Goal: Information Seeking & Learning: Find specific fact

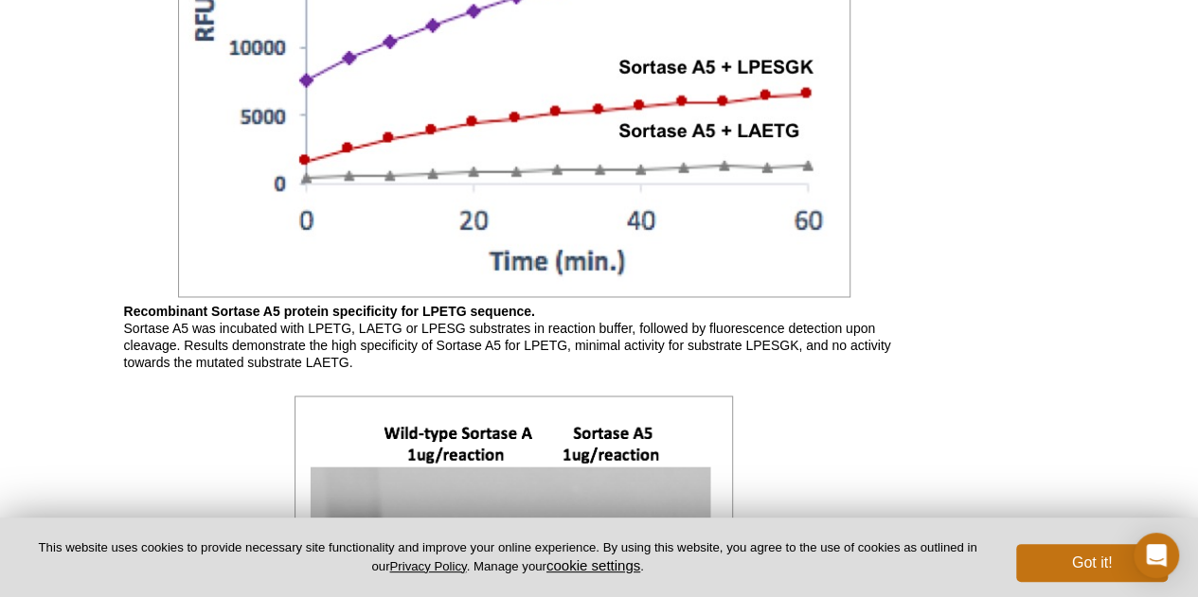
scroll to position [1396, 0]
drag, startPoint x: 0, startPoint y: 0, endPoint x: 473, endPoint y: 482, distance: 675.6
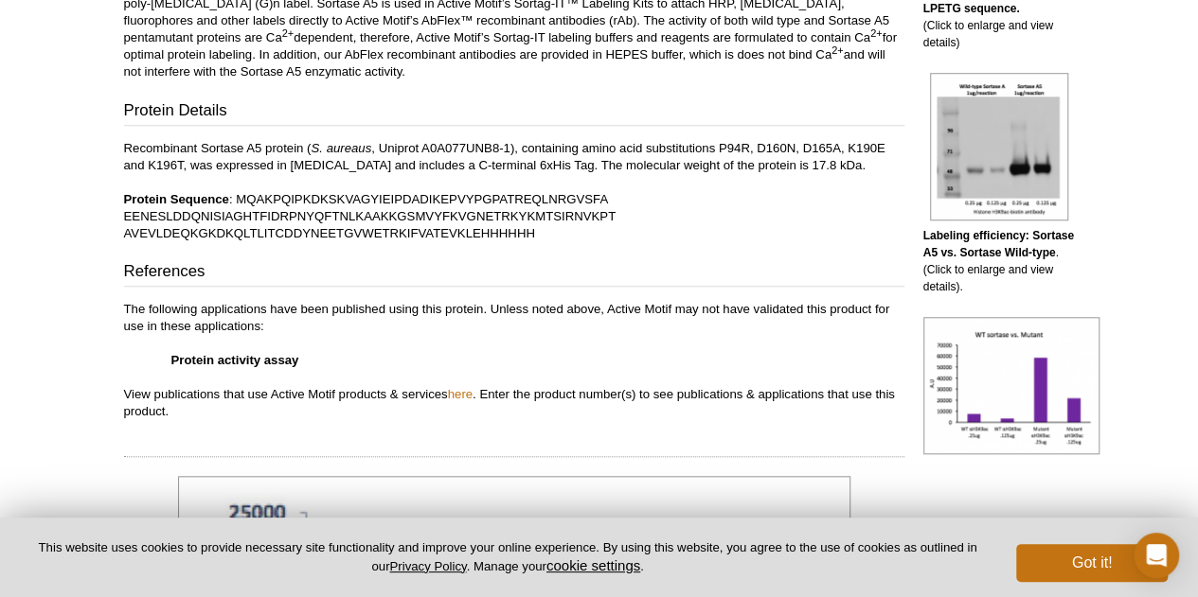
scroll to position [0, 0]
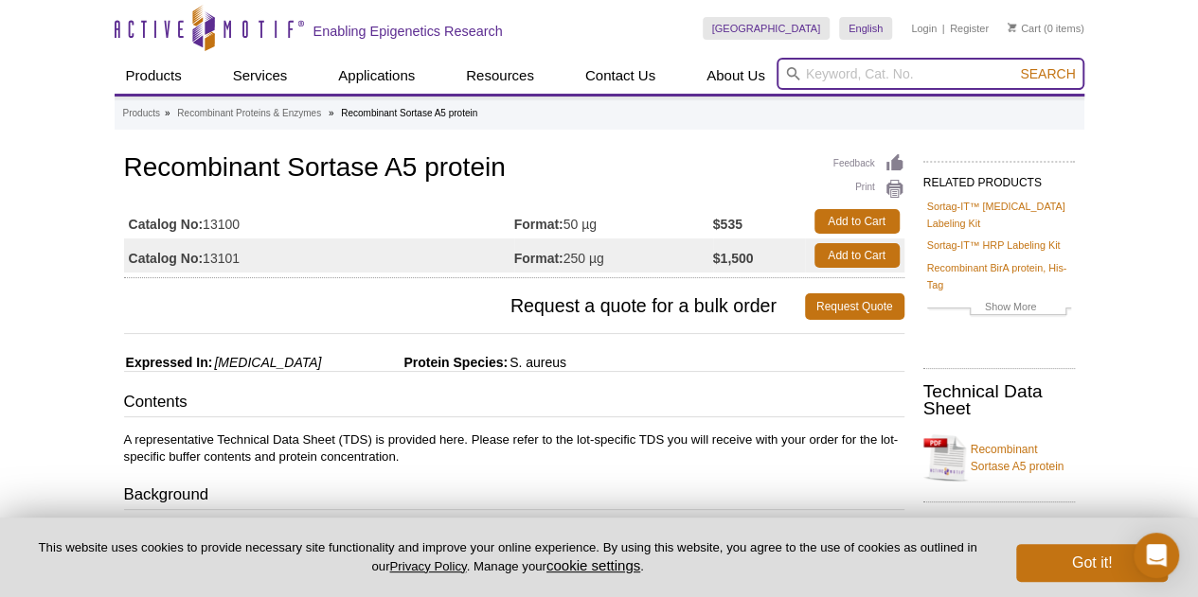
drag, startPoint x: 473, startPoint y: 482, endPoint x: 846, endPoint y: 65, distance: 559.2
click at [846, 65] on input "search" at bounding box center [930, 74] width 308 height 32
type input "sortase labeling"
click at [1014, 65] on button "Search" at bounding box center [1047, 73] width 66 height 17
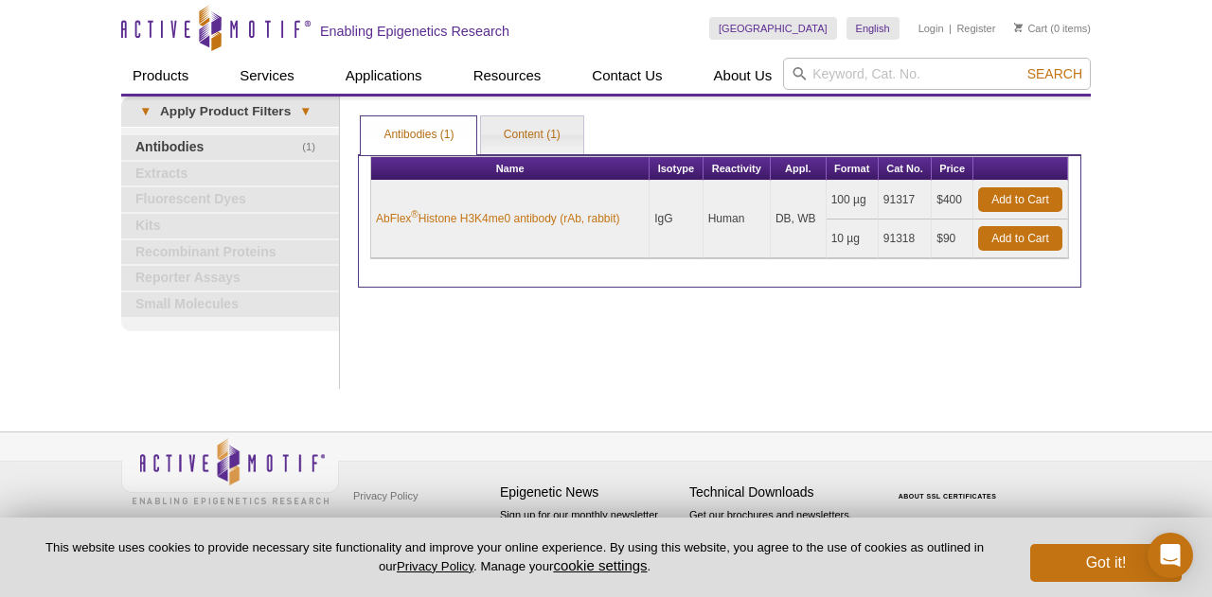
click at [60, 326] on div "Active Motif Logo Enabling Epigenetics Research 0 Search Skip to content Active…" at bounding box center [606, 298] width 1212 height 597
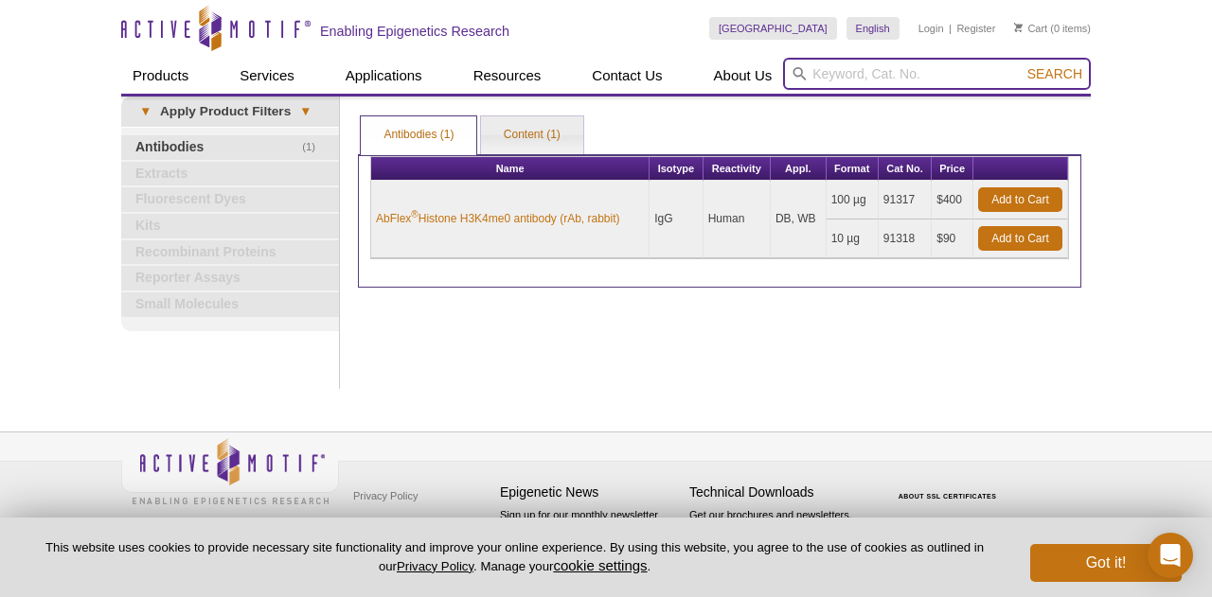
click at [819, 77] on input "search" at bounding box center [937, 74] width 308 height 32
type input "[MEDICAL_DATA] sortase labeling kit"
click at [1022, 65] on button "Search" at bounding box center [1055, 73] width 66 height 17
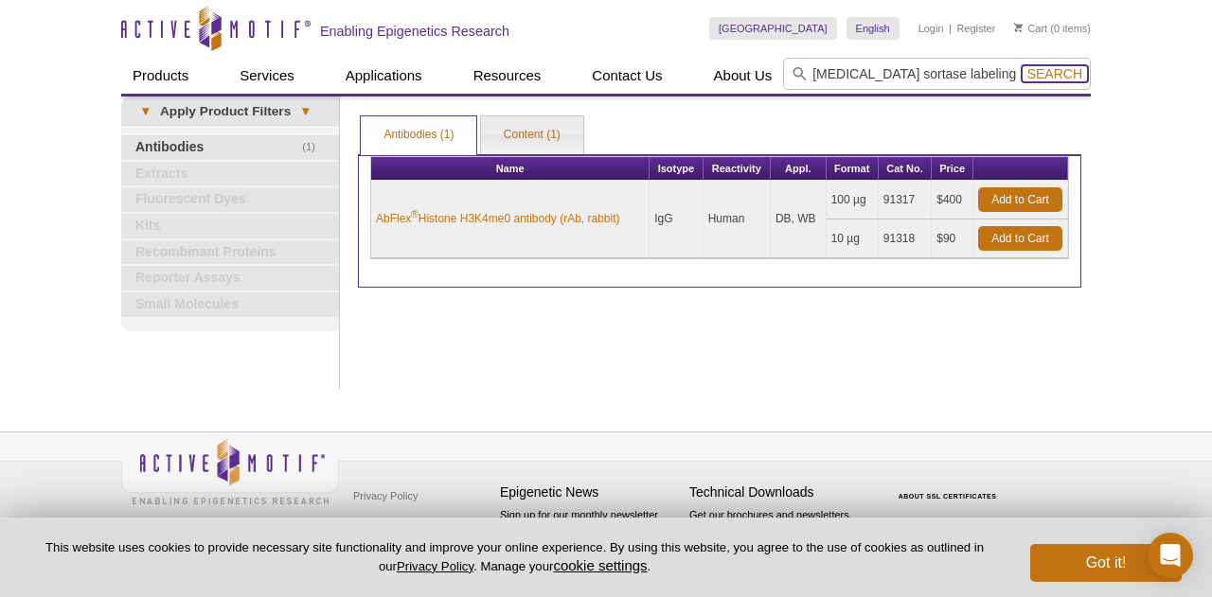
click at [1040, 78] on span "Search" at bounding box center [1054, 73] width 55 height 15
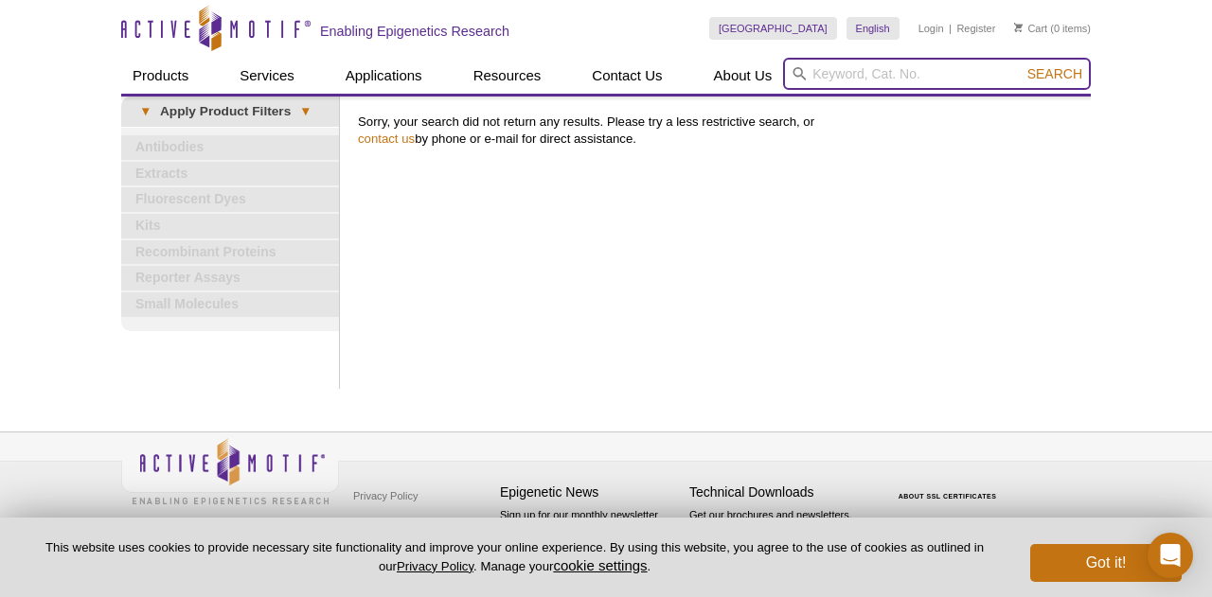
click at [828, 75] on input "search" at bounding box center [937, 74] width 308 height 32
click at [1022, 65] on button "Search" at bounding box center [1055, 73] width 66 height 17
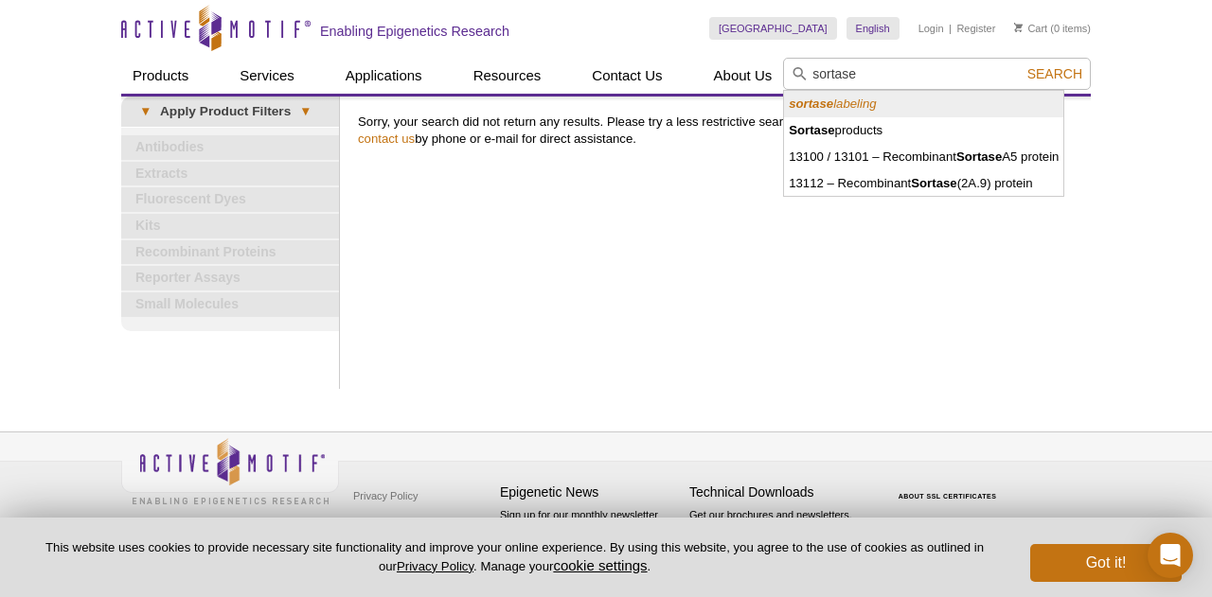
click at [833, 103] on icon "sortase labeling" at bounding box center [832, 104] width 87 height 14
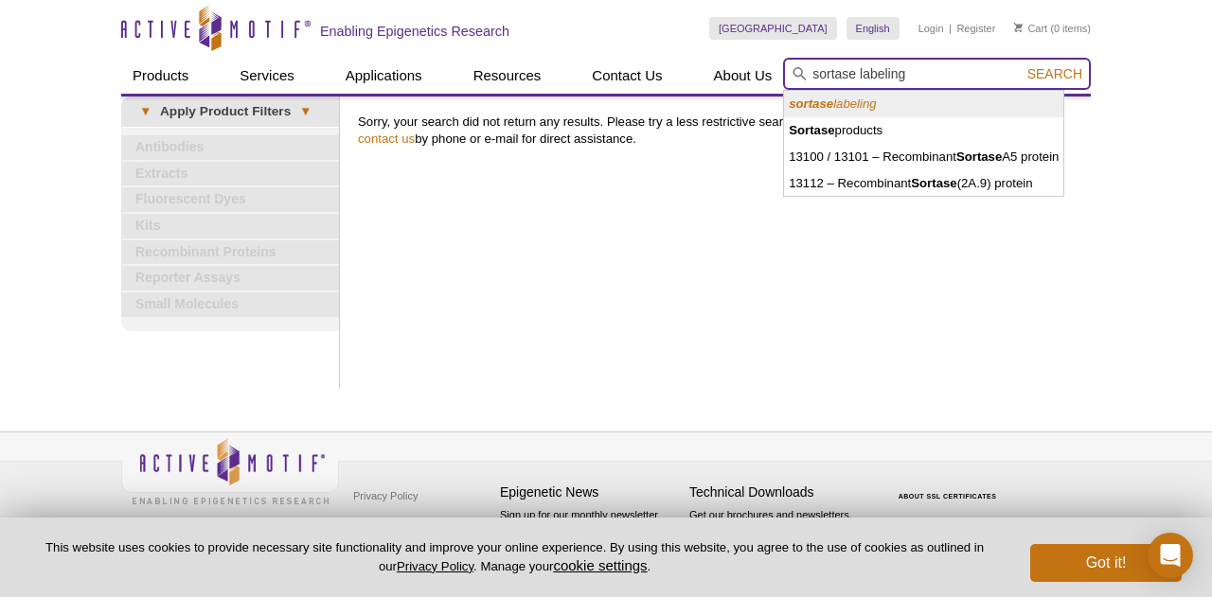
click at [1046, 68] on span "Search" at bounding box center [1054, 73] width 55 height 15
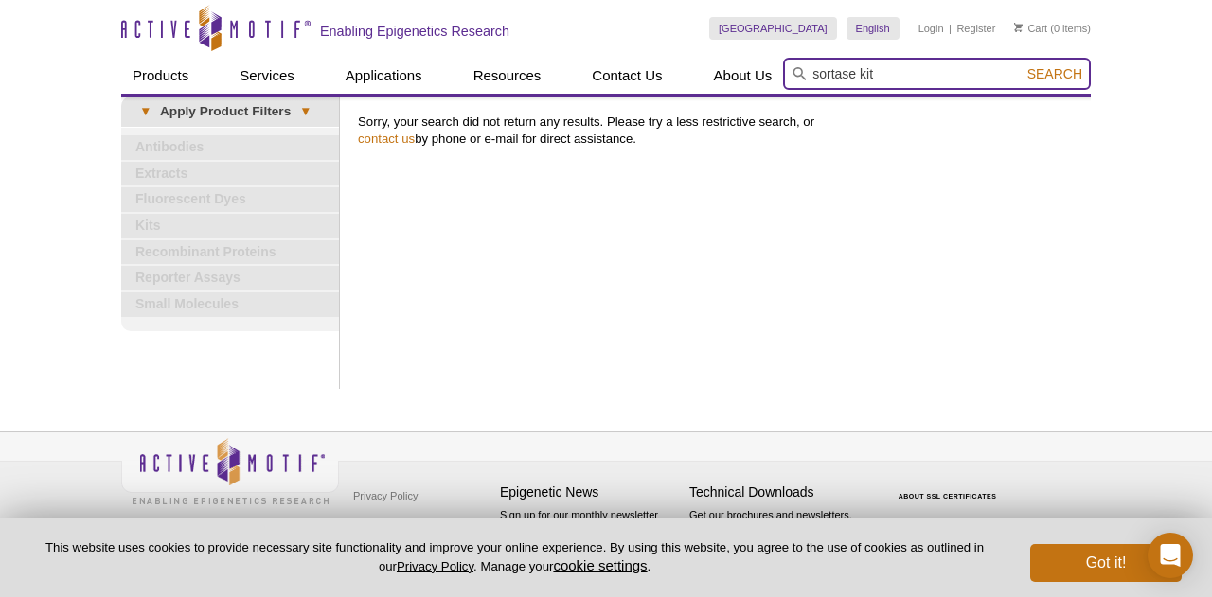
type input "sortase kit"
click at [1022, 65] on button "Search" at bounding box center [1055, 73] width 66 height 17
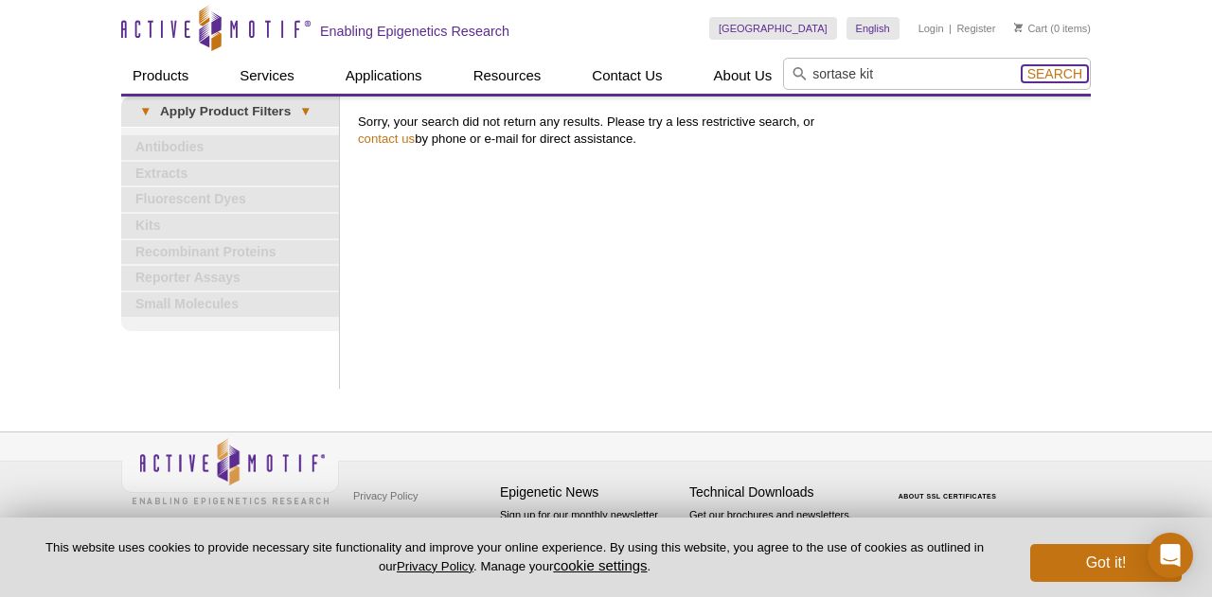
click at [1054, 74] on span "Search" at bounding box center [1054, 73] width 55 height 15
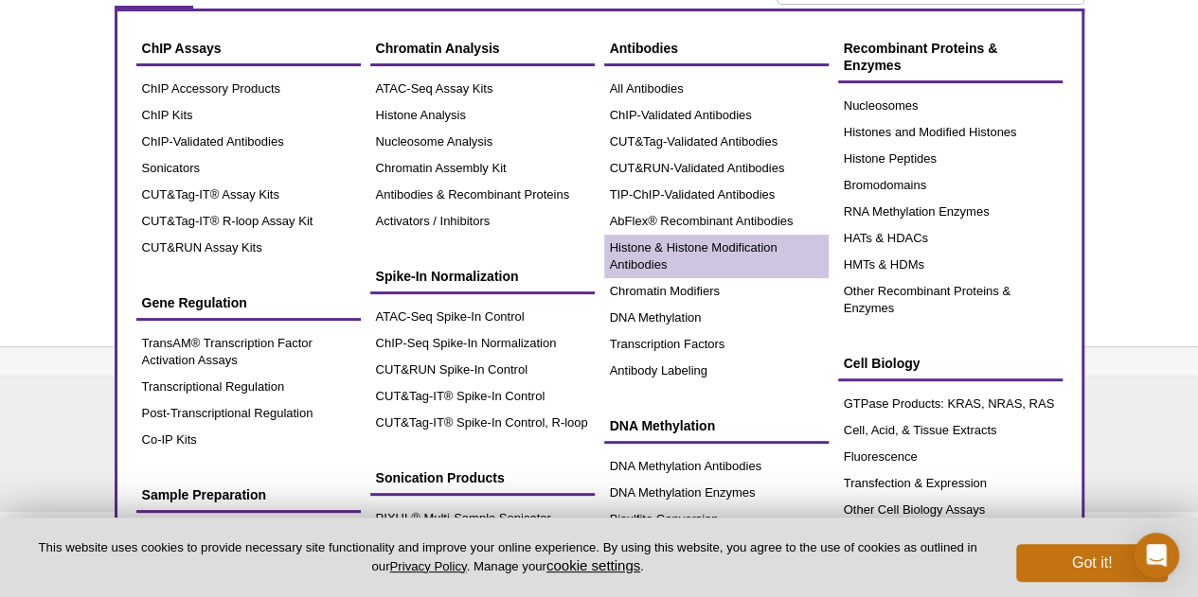
scroll to position [84, 0]
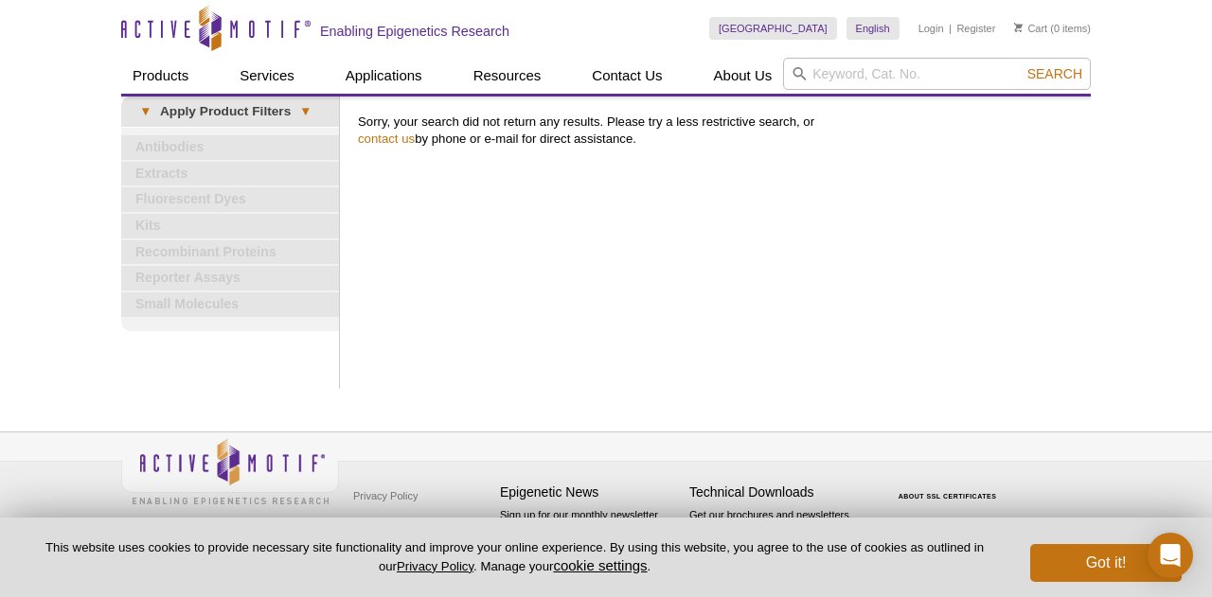
click at [44, 313] on div "Active Motif Logo Enabling Epigenetics Research 0 Search Skip to content Active…" at bounding box center [606, 298] width 1212 height 597
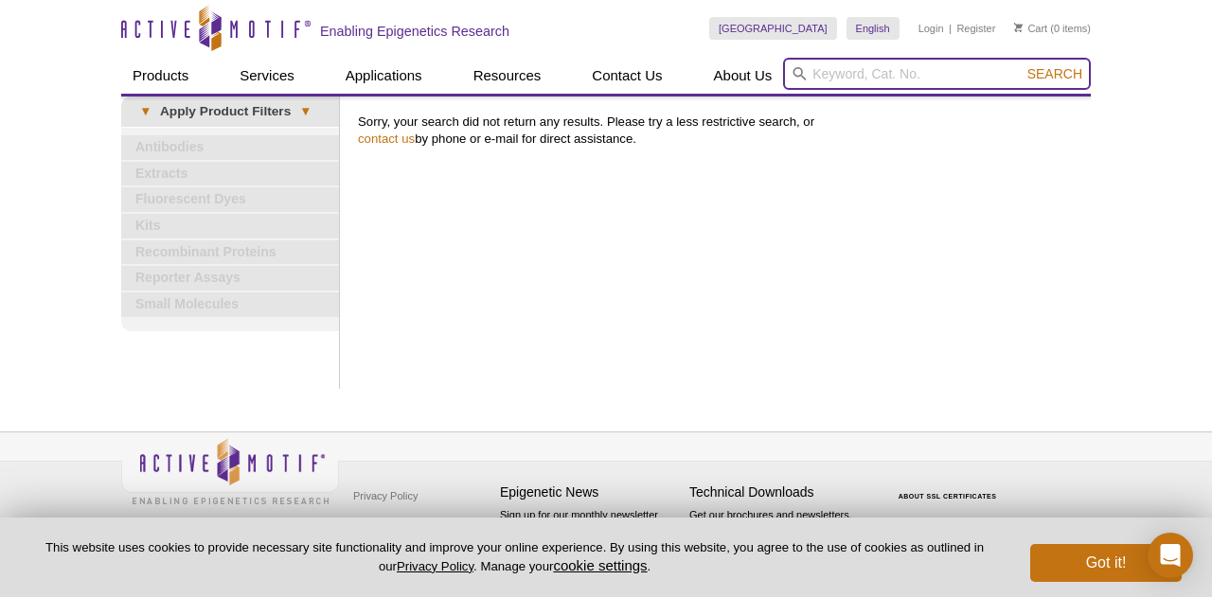
click at [904, 71] on input "search" at bounding box center [937, 74] width 308 height 32
paste input "MSPP-13105"
click at [1022, 65] on button "Search" at bounding box center [1055, 73] width 66 height 17
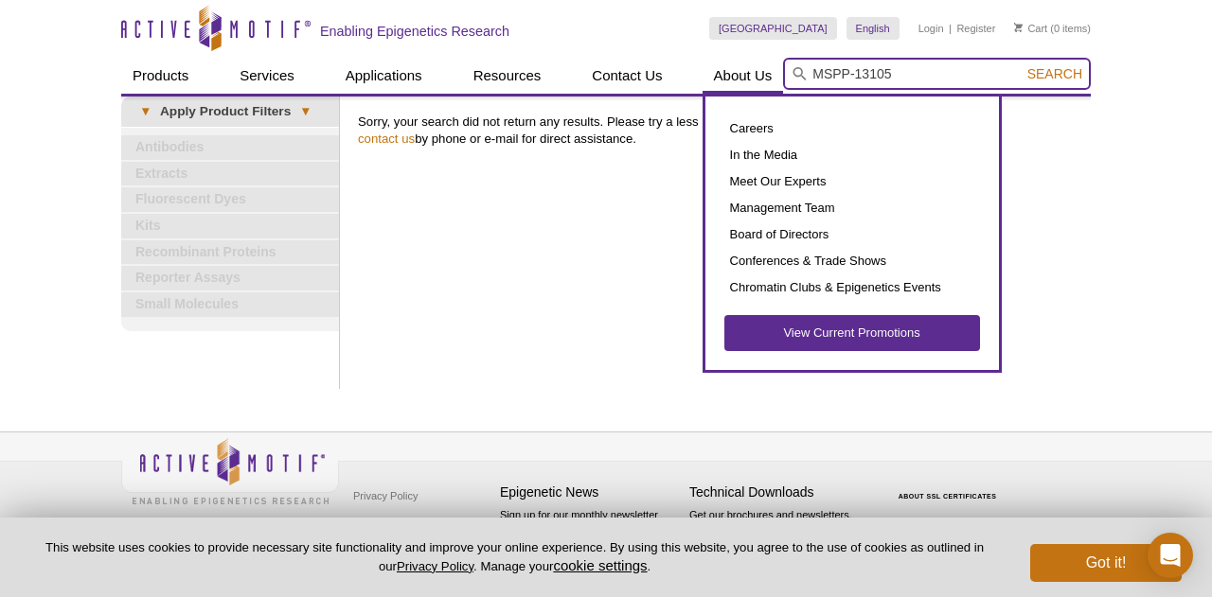
drag, startPoint x: 855, startPoint y: 74, endPoint x: 755, endPoint y: 63, distance: 100.9
click at [755, 63] on div "Products ChIP Assays ChIP Accessory Products ChIP Kits ChIP-Validated Antibodie…" at bounding box center [606, 76] width 970 height 36
type input "13105"
click at [1022, 65] on button "Search" at bounding box center [1055, 73] width 66 height 17
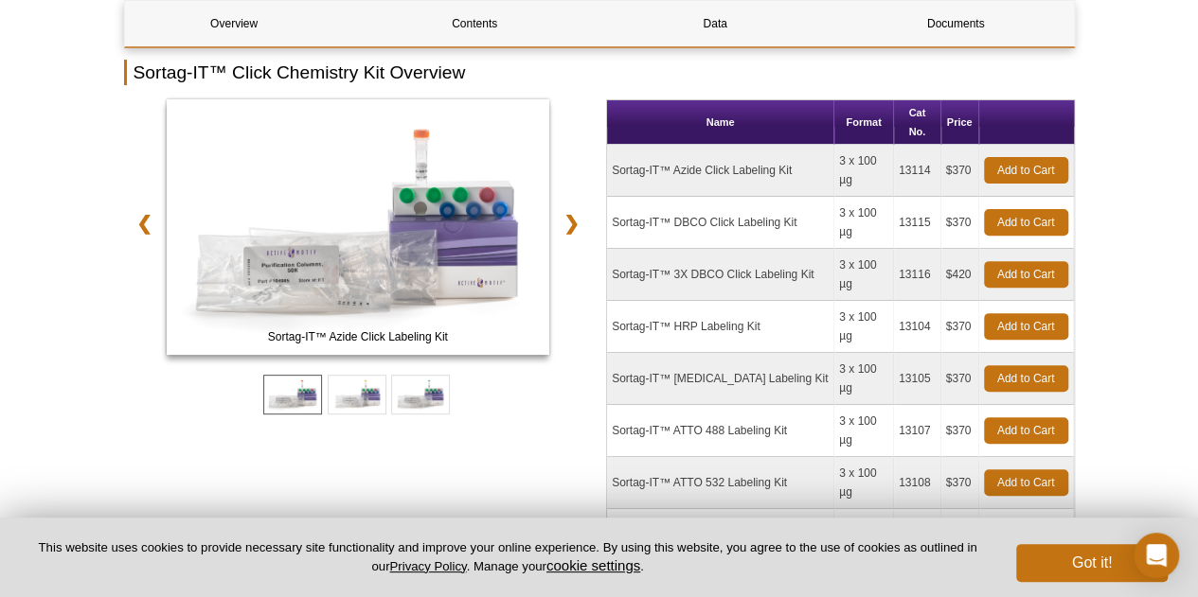
scroll to position [264, 0]
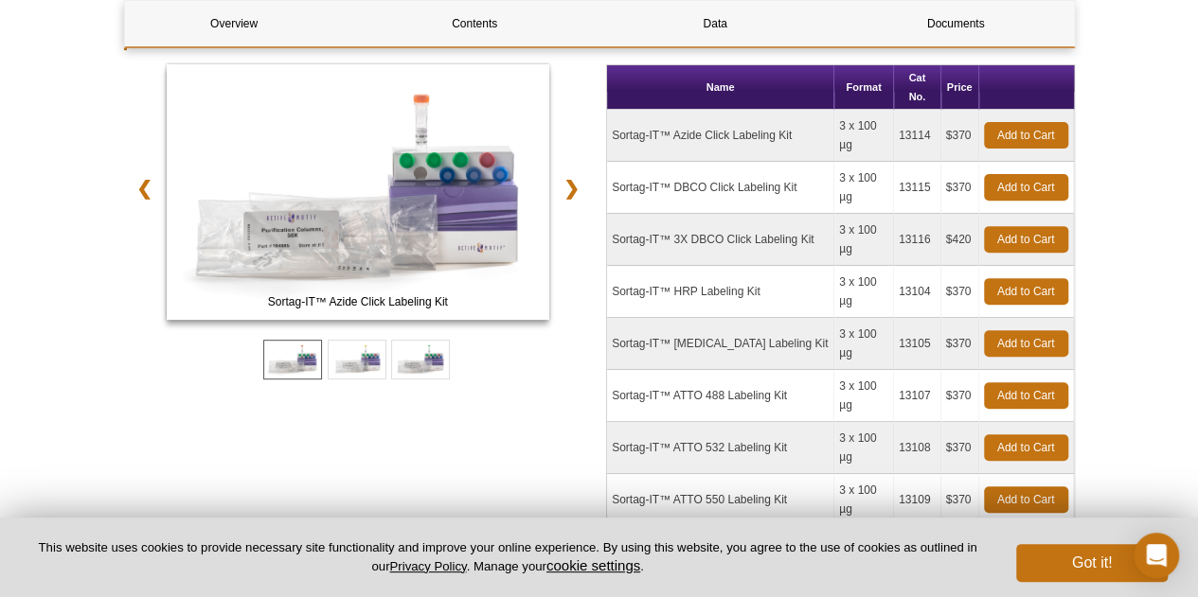
click at [676, 318] on td "Sortag-IT™ [MEDICAL_DATA] Labeling Kit" at bounding box center [720, 344] width 227 height 52
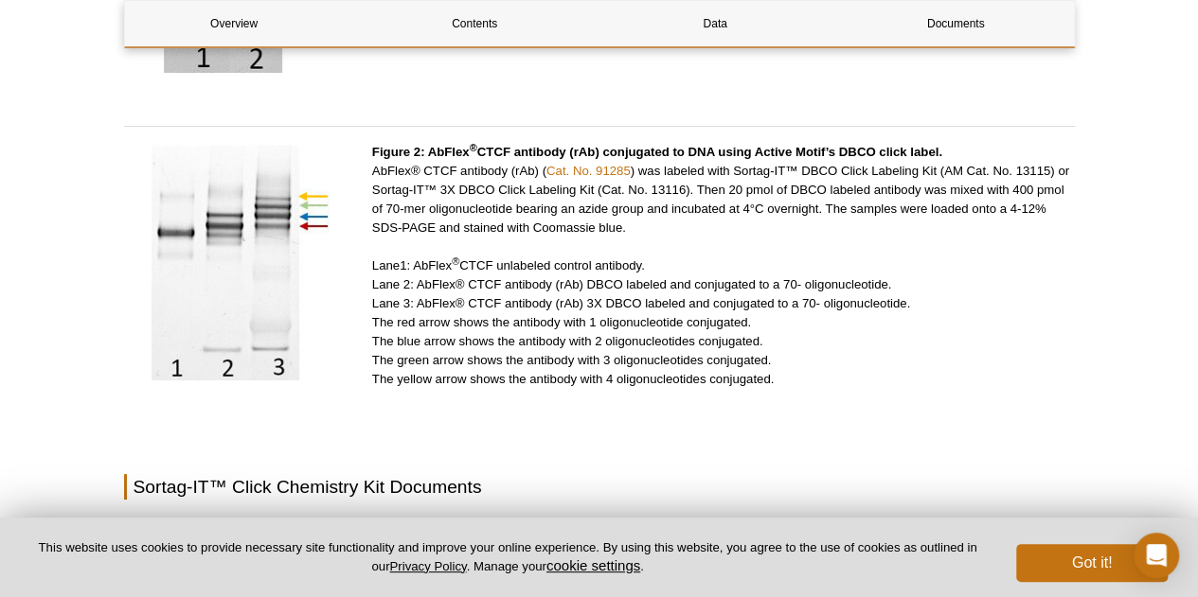
scroll to position [3637, 0]
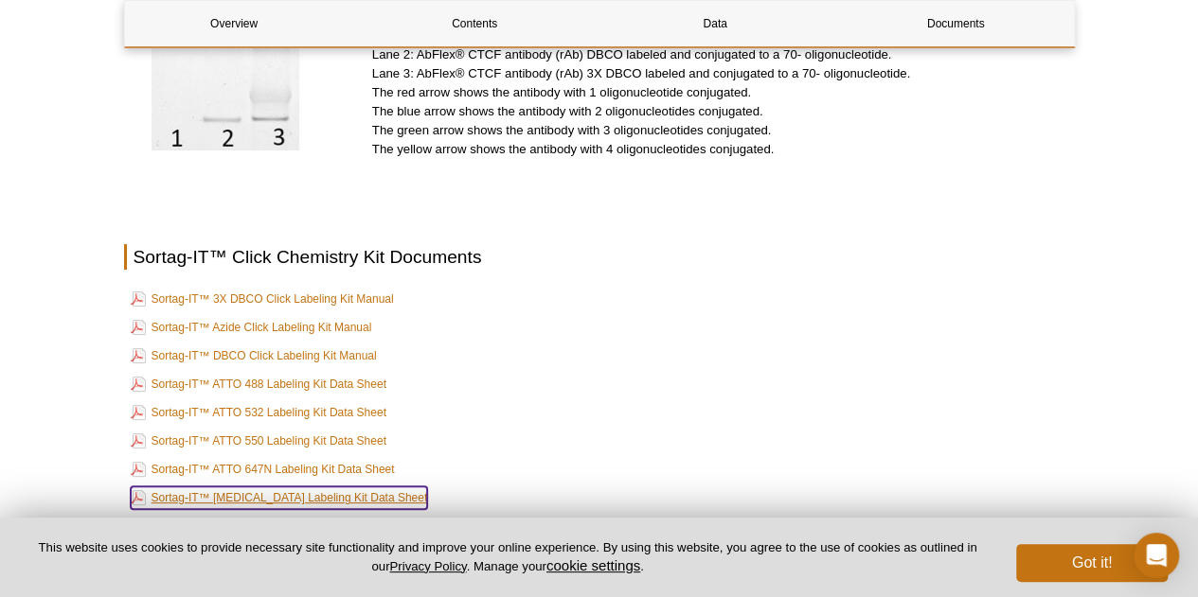
click at [339, 487] on link "Sortag-IT™ [MEDICAL_DATA] Labeling Kit Data Sheet" at bounding box center [279, 498] width 297 height 23
